Goal: Information Seeking & Learning: Learn about a topic

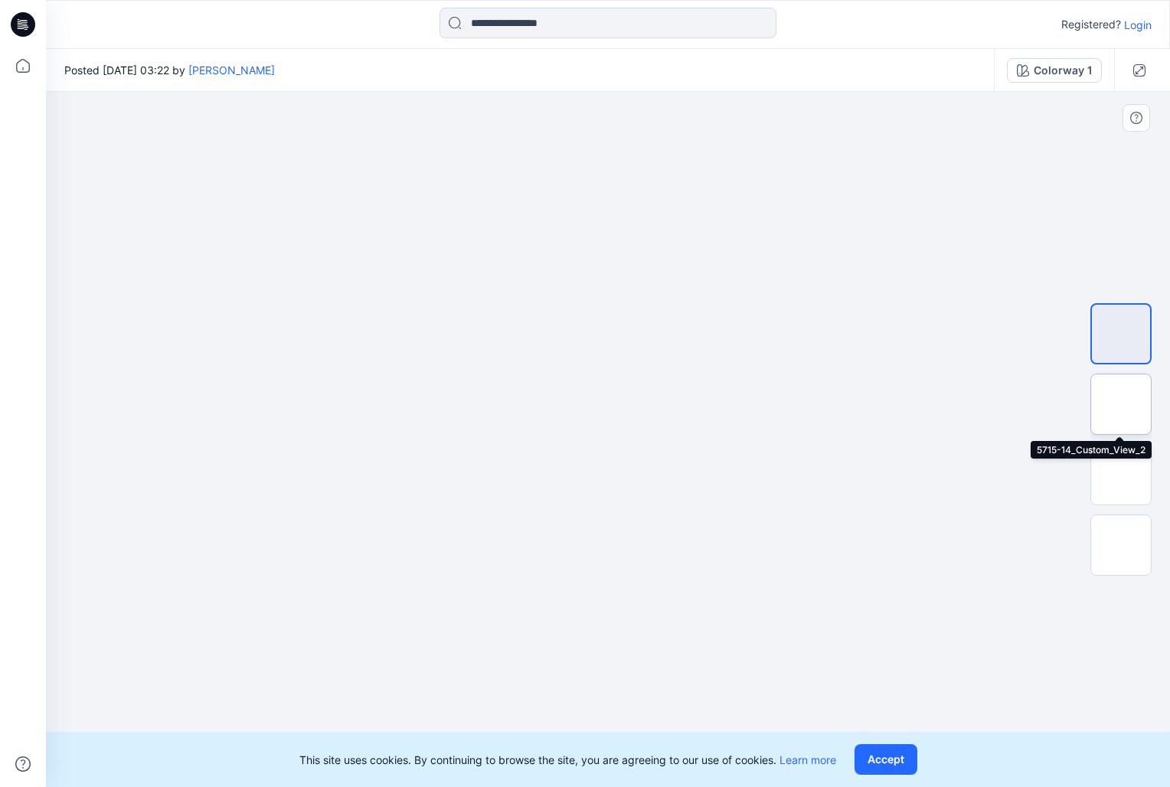
click at [1121, 404] on img at bounding box center [1121, 404] width 0 height 0
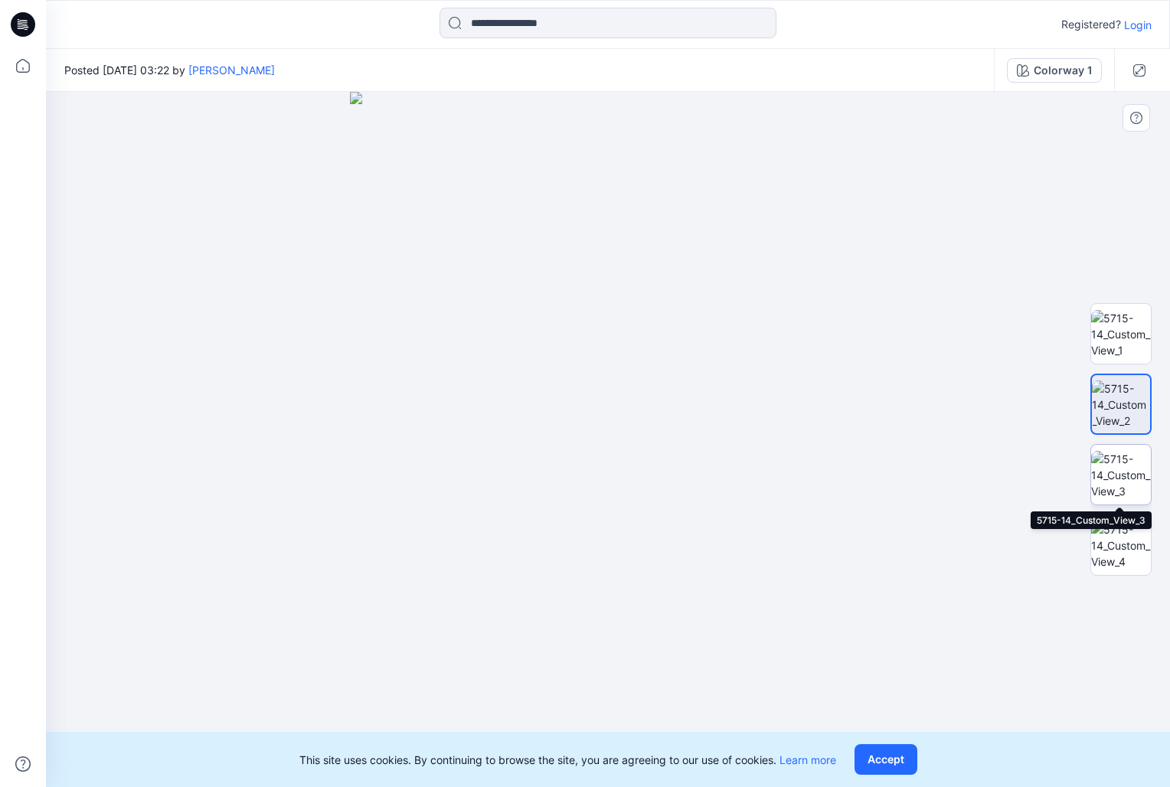
click at [1121, 461] on img at bounding box center [1121, 475] width 60 height 48
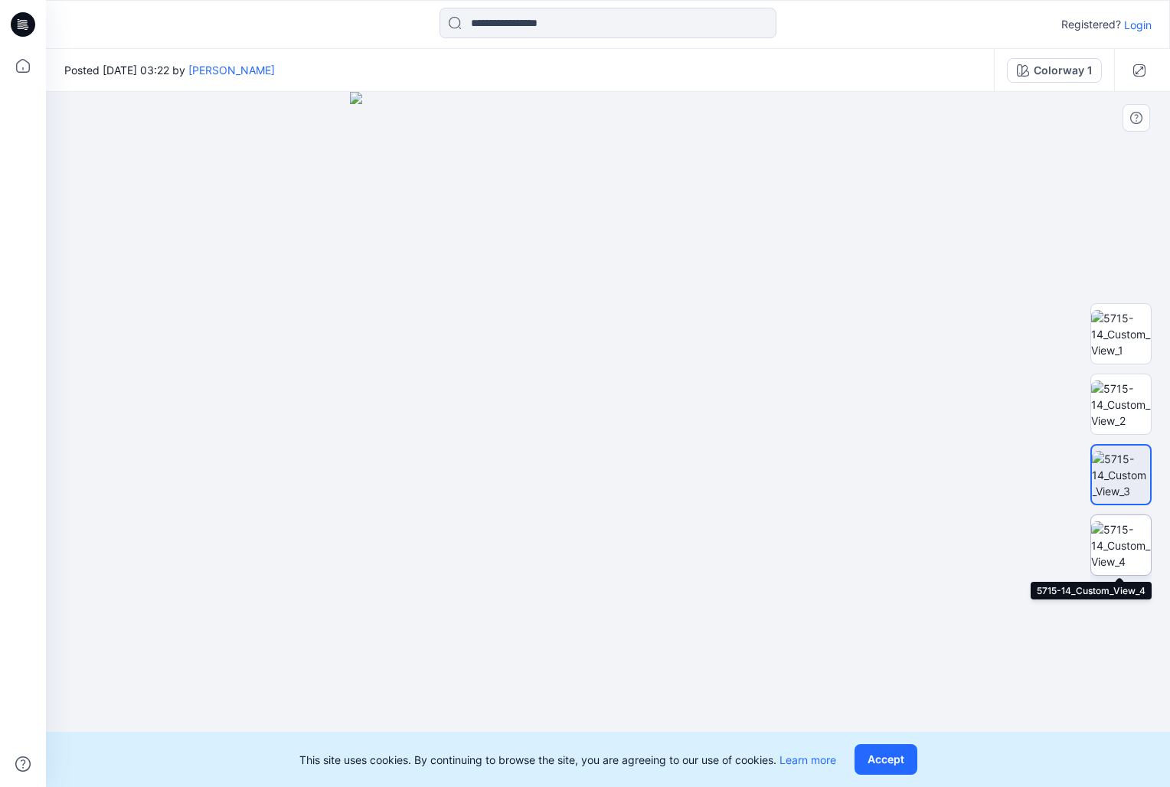
click at [1130, 553] on img at bounding box center [1121, 546] width 60 height 48
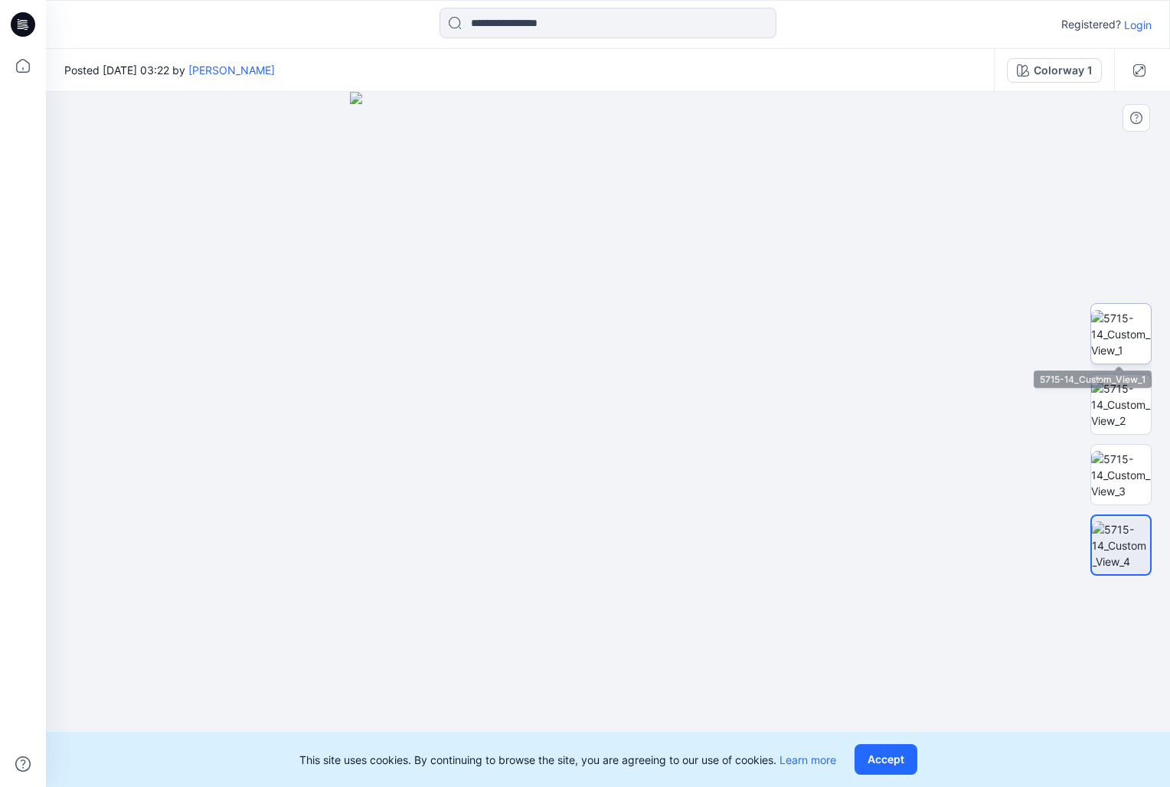
click at [1120, 319] on img at bounding box center [1121, 334] width 60 height 48
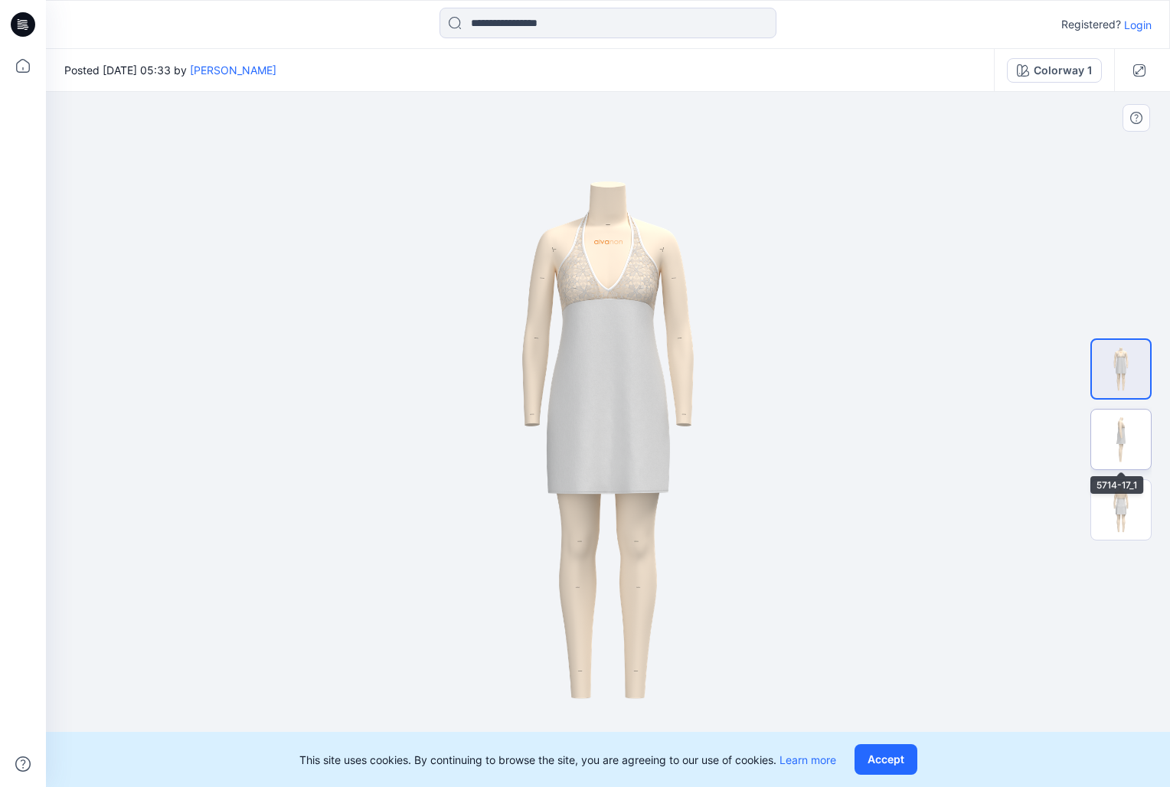
click at [1125, 431] on img at bounding box center [1121, 440] width 60 height 60
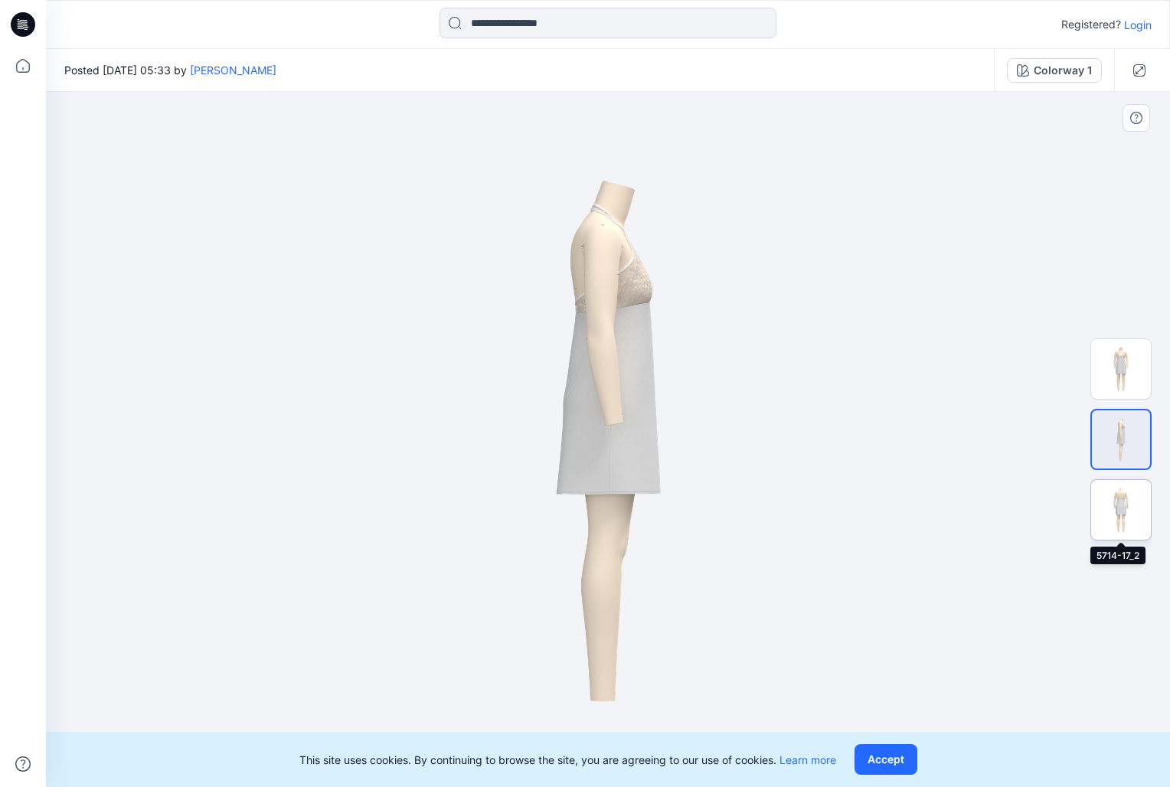
click at [1123, 492] on img at bounding box center [1121, 510] width 60 height 60
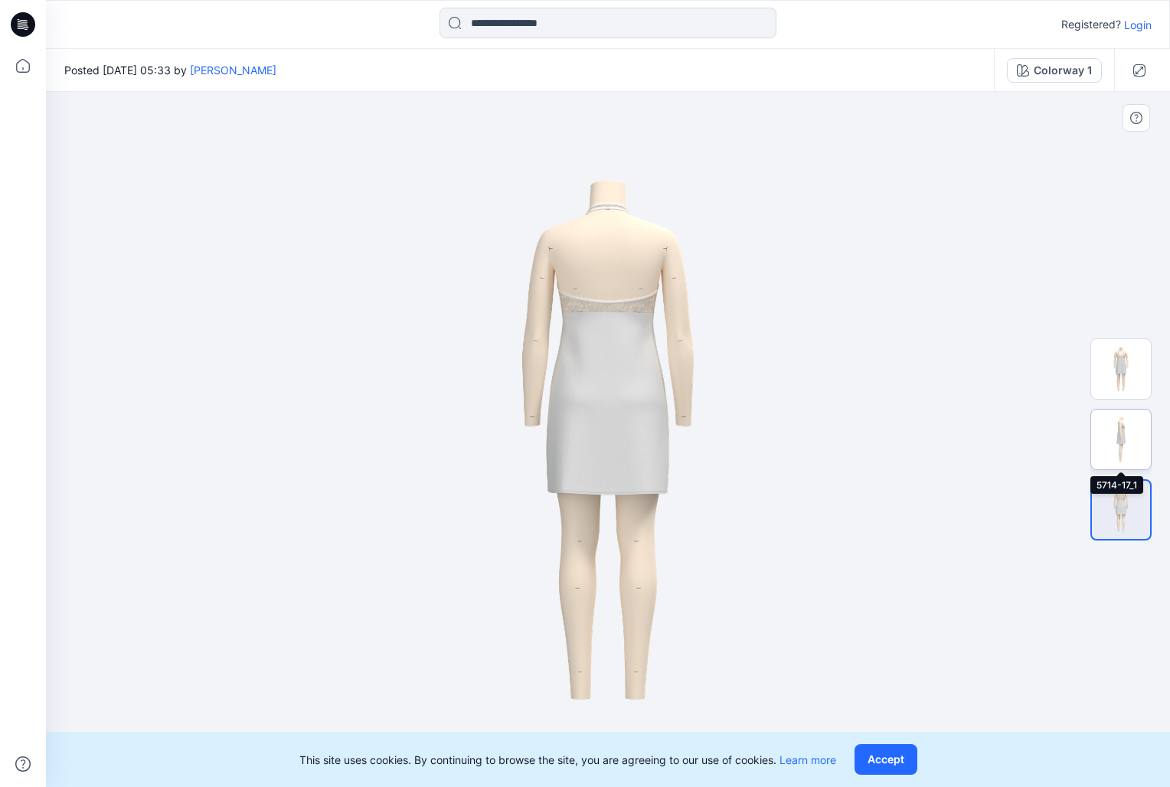
click at [1131, 427] on img at bounding box center [1121, 440] width 60 height 60
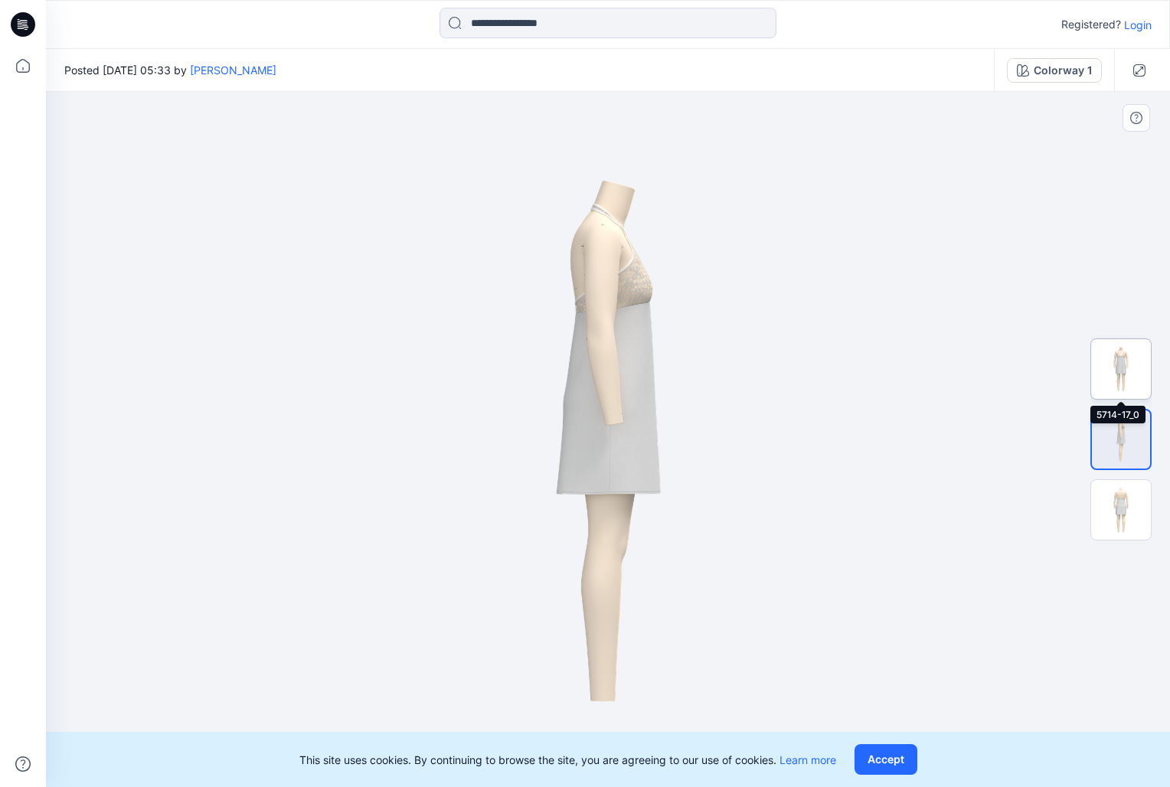
click at [1128, 384] on img at bounding box center [1121, 369] width 60 height 60
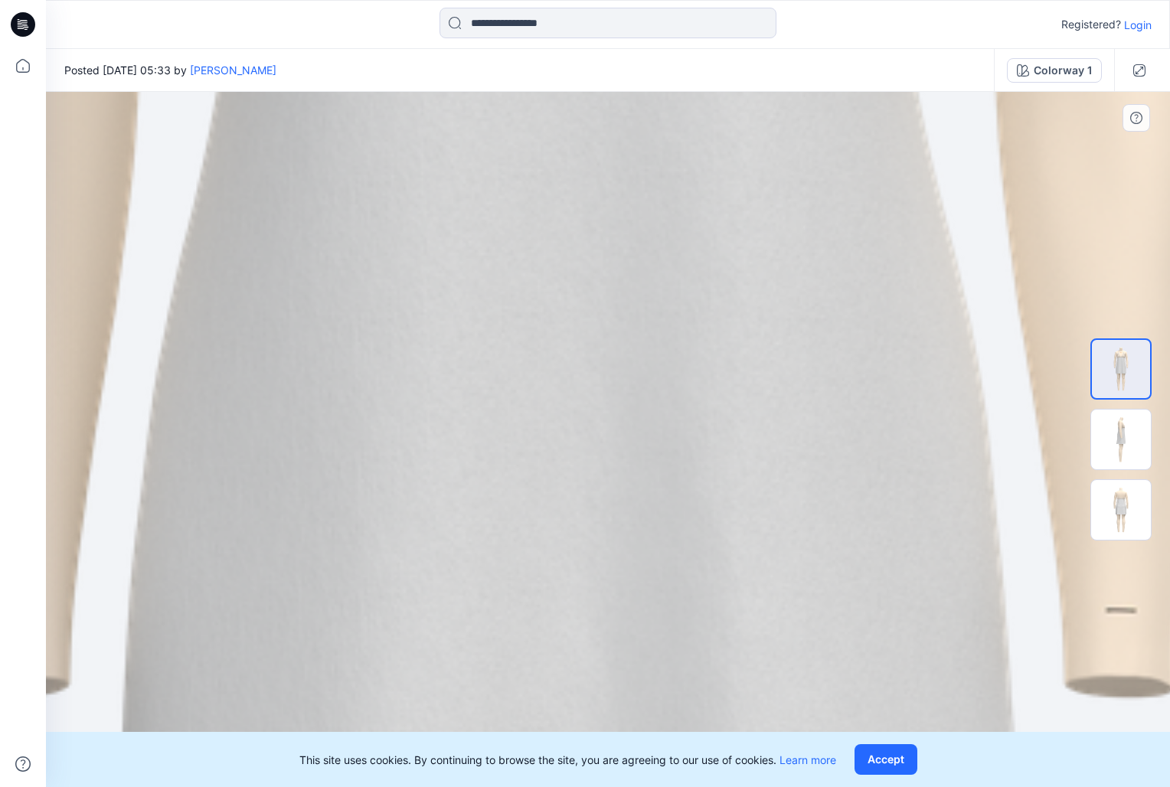
drag, startPoint x: 610, startPoint y: 154, endPoint x: 574, endPoint y: 591, distance: 438.7
click at [577, 626] on img at bounding box center [567, 794] width 3582 height 5065
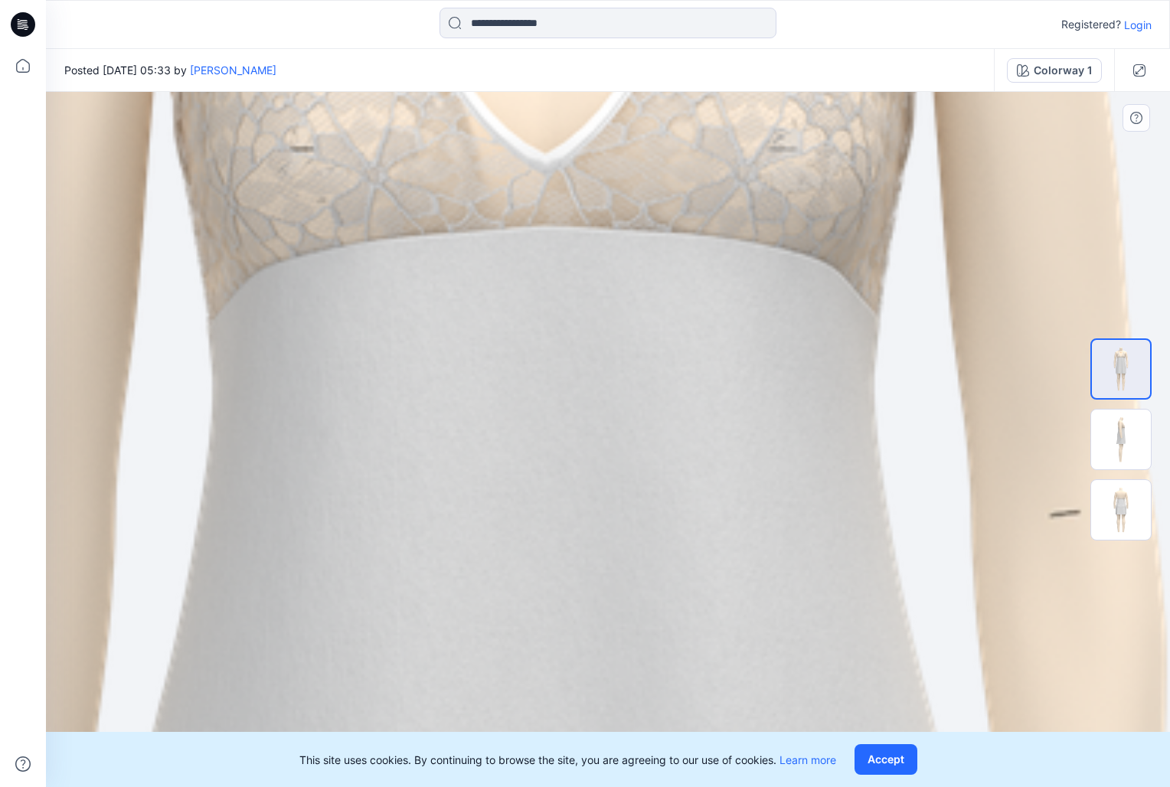
drag, startPoint x: 577, startPoint y: 214, endPoint x: 549, endPoint y: 541, distance: 328.2
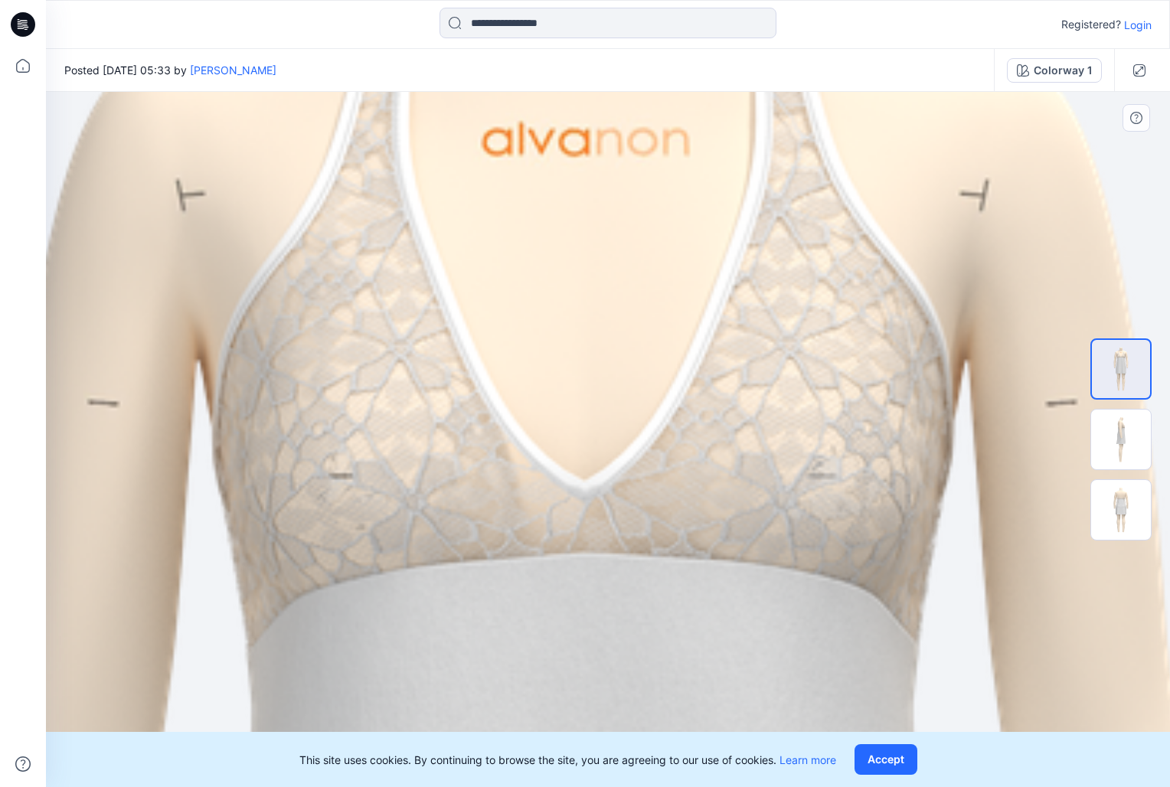
drag, startPoint x: 560, startPoint y: 219, endPoint x: 598, endPoint y: 526, distance: 309.5
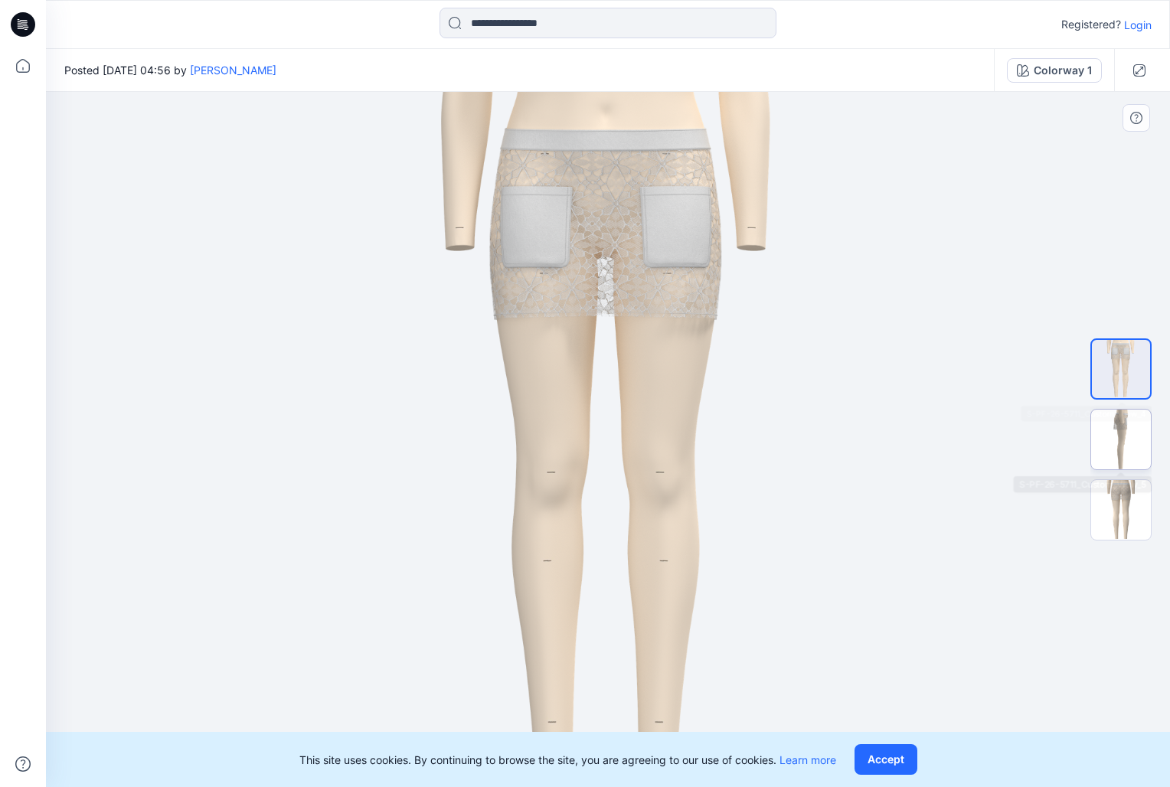
click at [1115, 430] on img at bounding box center [1121, 440] width 60 height 60
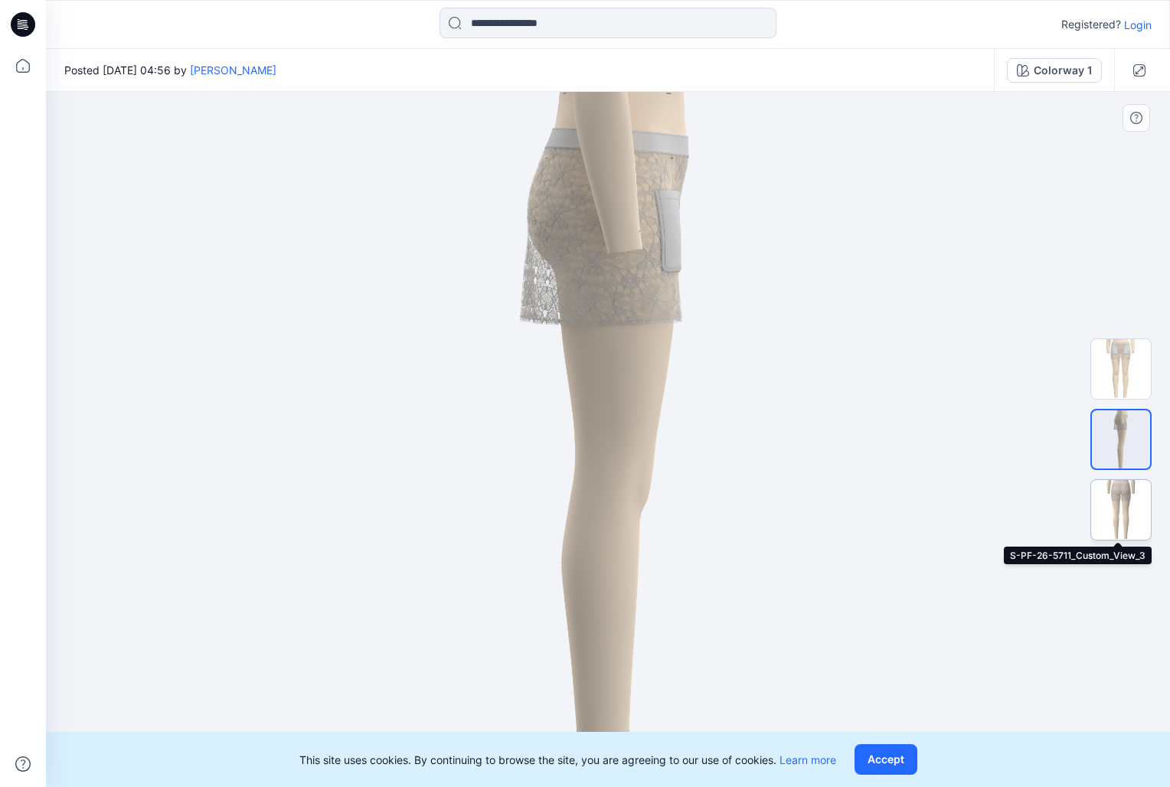
click at [1127, 507] on img at bounding box center [1121, 510] width 60 height 60
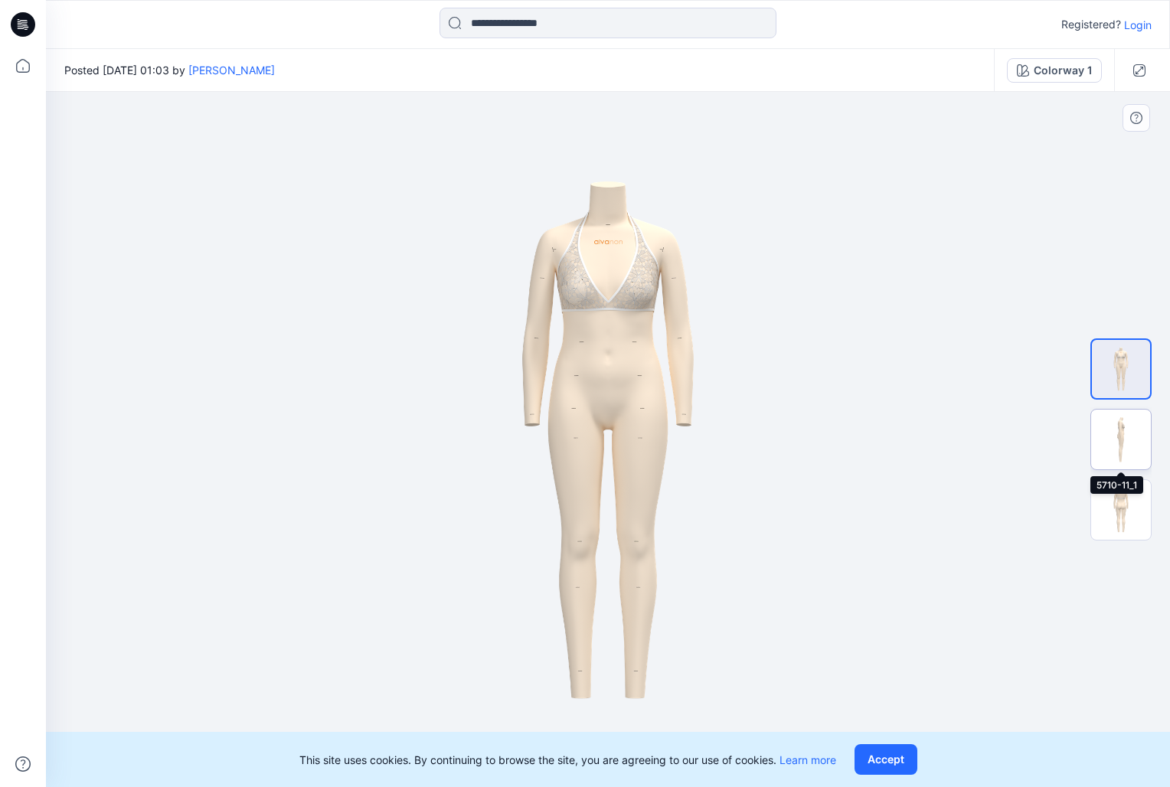
click at [1127, 429] on img at bounding box center [1121, 440] width 60 height 60
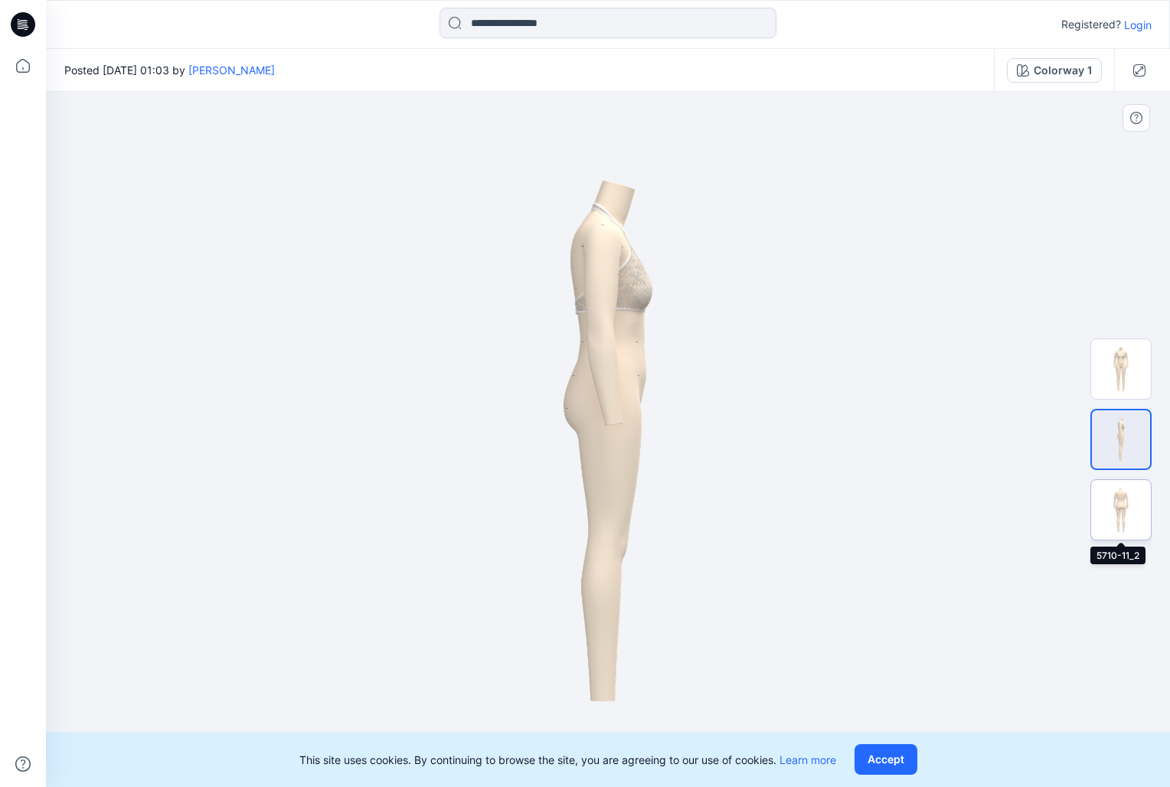
click at [1120, 510] on img at bounding box center [1121, 510] width 60 height 60
